Goal: Download file/media

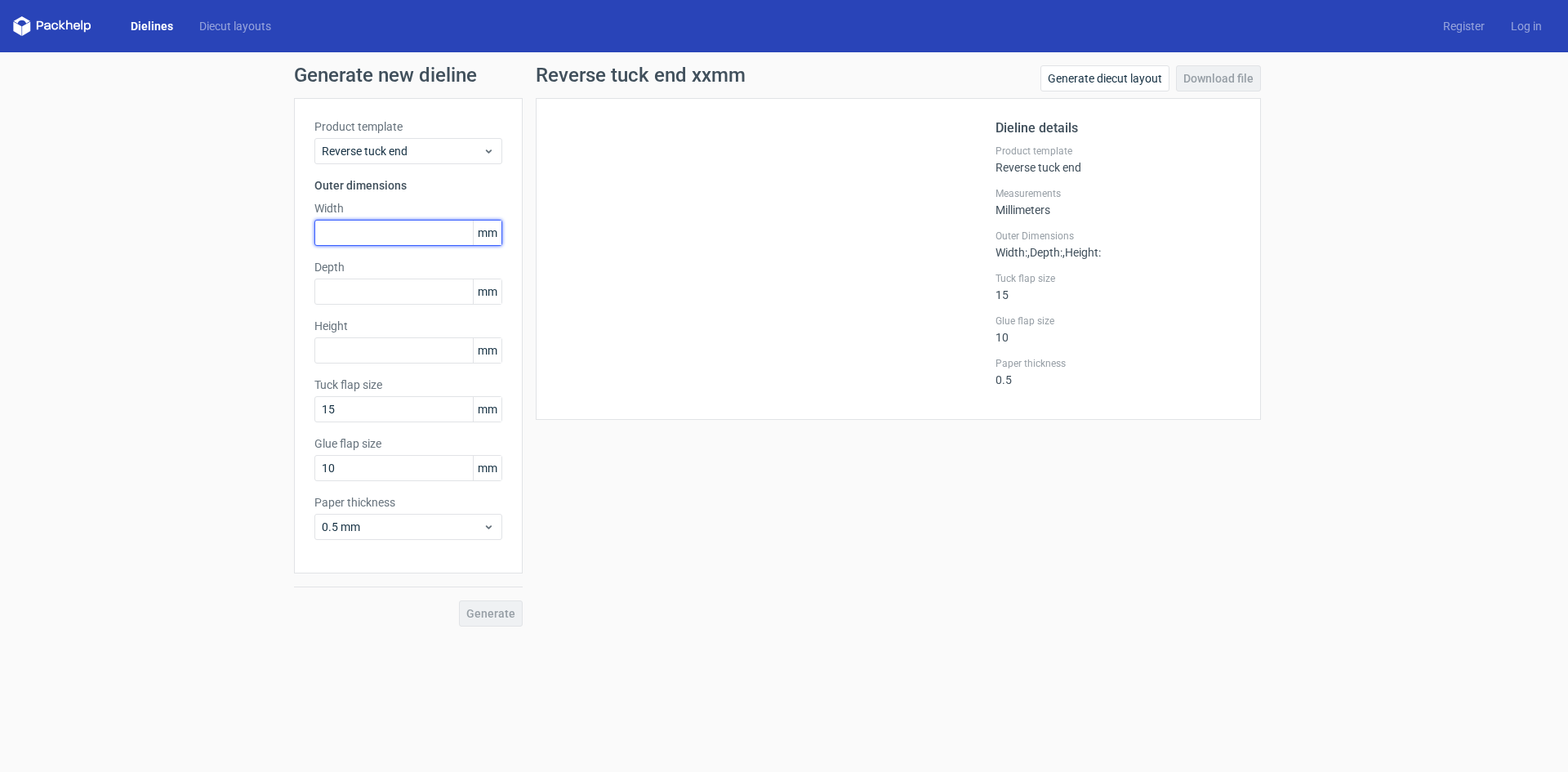
click at [348, 228] on input "text" at bounding box center [409, 232] width 188 height 26
type input "100"
type input "69"
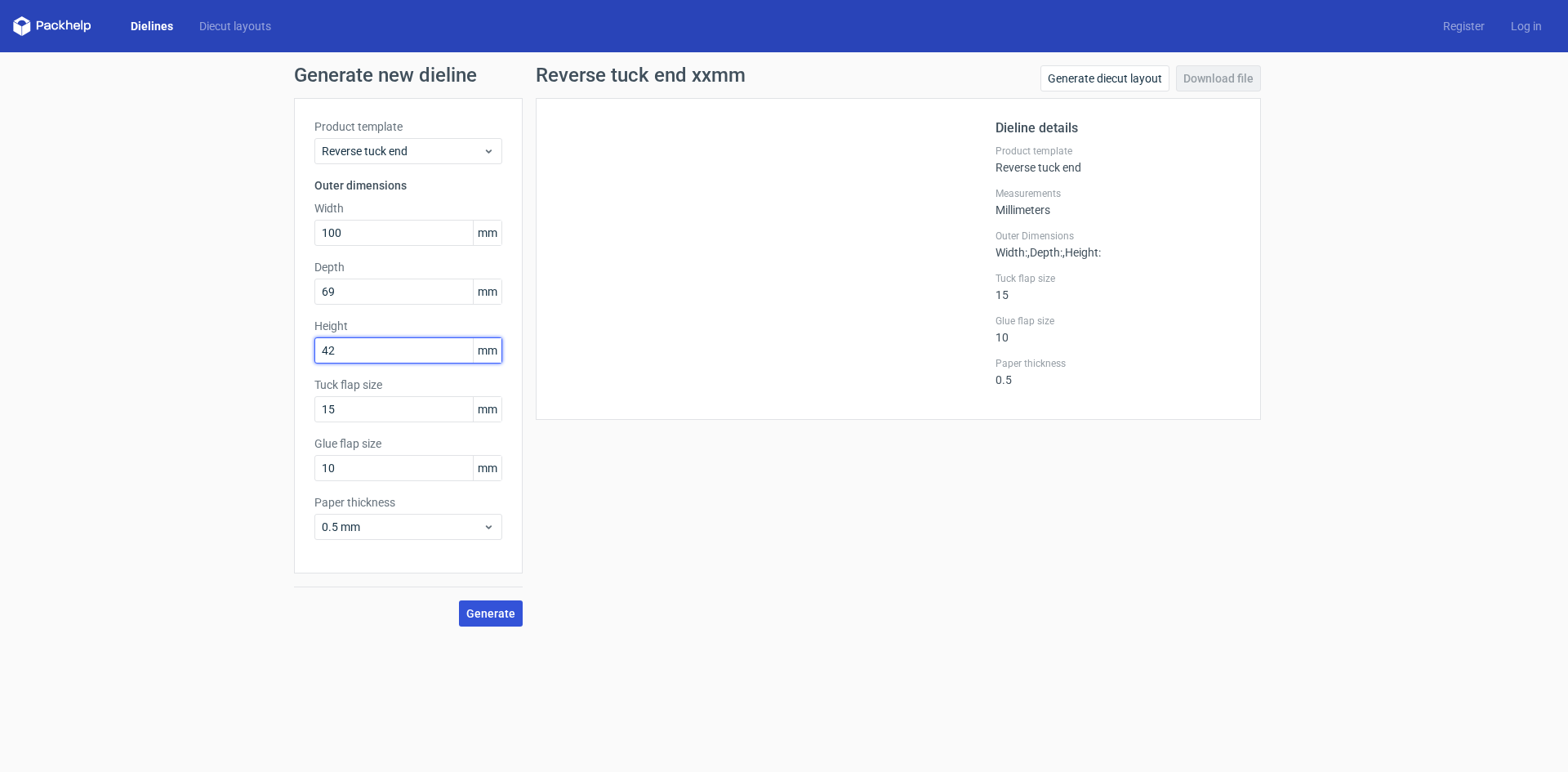
type input "42"
click at [485, 625] on button "Generate" at bounding box center [490, 613] width 64 height 26
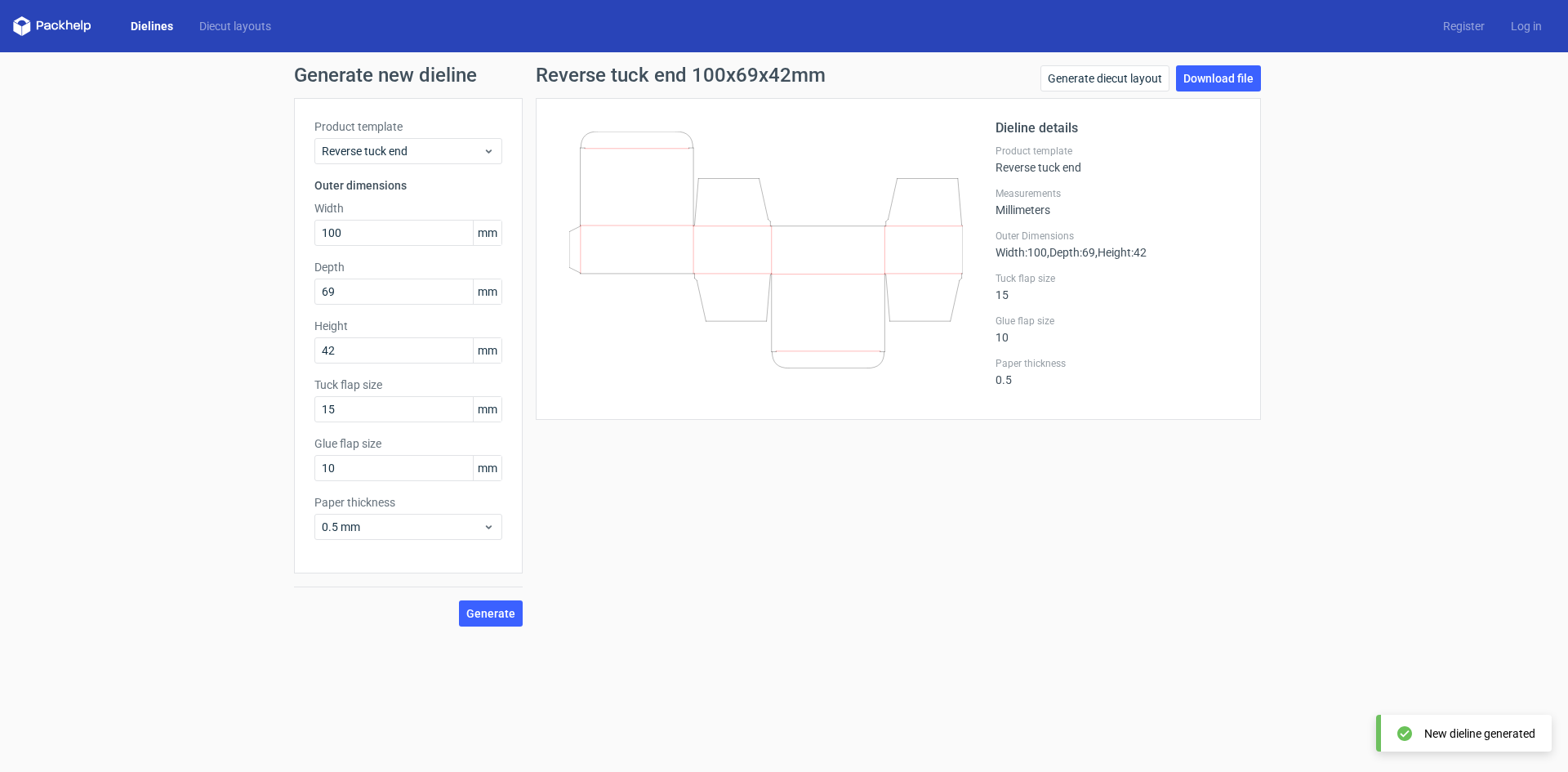
click at [811, 503] on div "Reverse tuck end 100x69x42mm Generate diecut layout Download file Dieline detai…" at bounding box center [898, 346] width 752 height 561
drag, startPoint x: 364, startPoint y: 238, endPoint x: 249, endPoint y: 222, distance: 116.1
click at [249, 222] on div "Generate new dieline Product template Reverse tuck end Outer dimensions Width 1…" at bounding box center [784, 345] width 1568 height 587
type input "69"
type input "42"
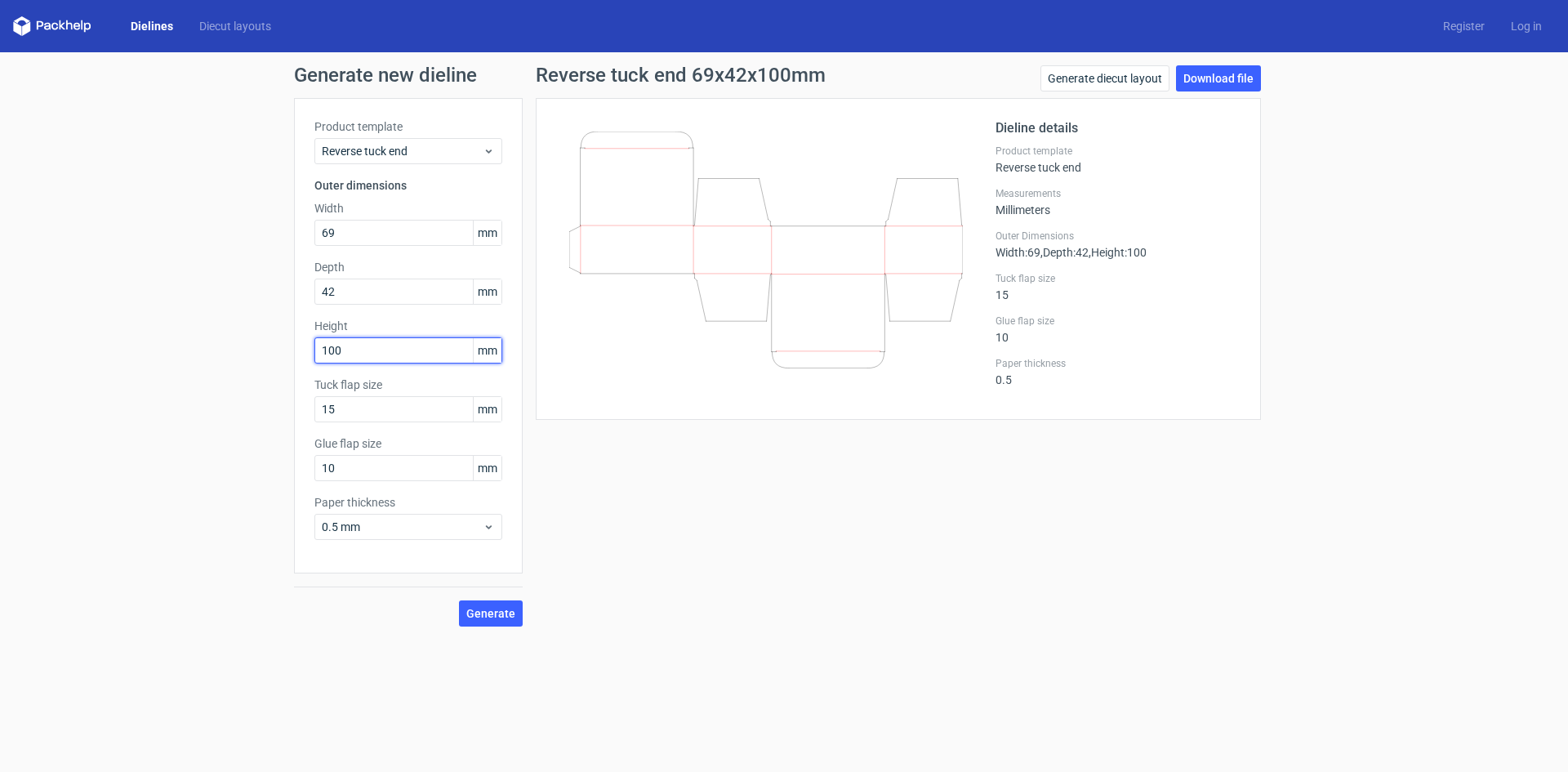
type input "100"
click at [459, 601] on button "Generate" at bounding box center [490, 613] width 64 height 26
click at [1197, 86] on link "Download file" at bounding box center [1218, 78] width 85 height 26
click at [1369, 402] on div "Generate new dieline Product template Reverse tuck end Outer dimensions Width 6…" at bounding box center [784, 345] width 1568 height 587
